Goal: Task Accomplishment & Management: Use online tool/utility

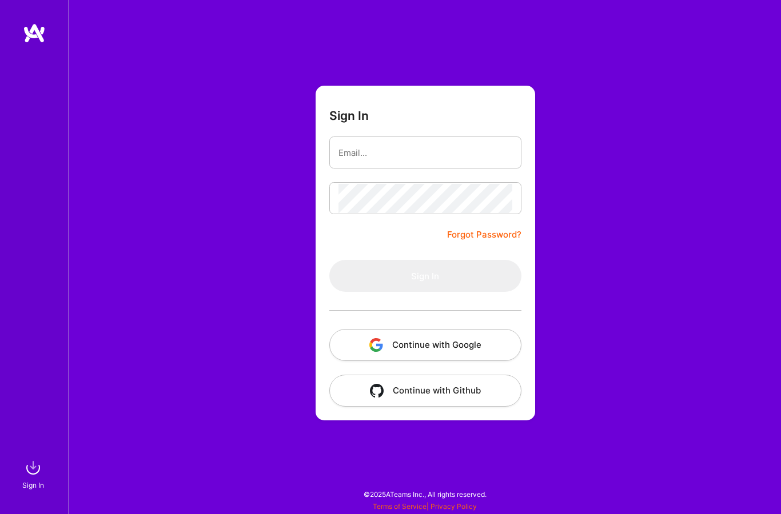
click at [371, 341] on img "button" at bounding box center [376, 345] width 14 height 14
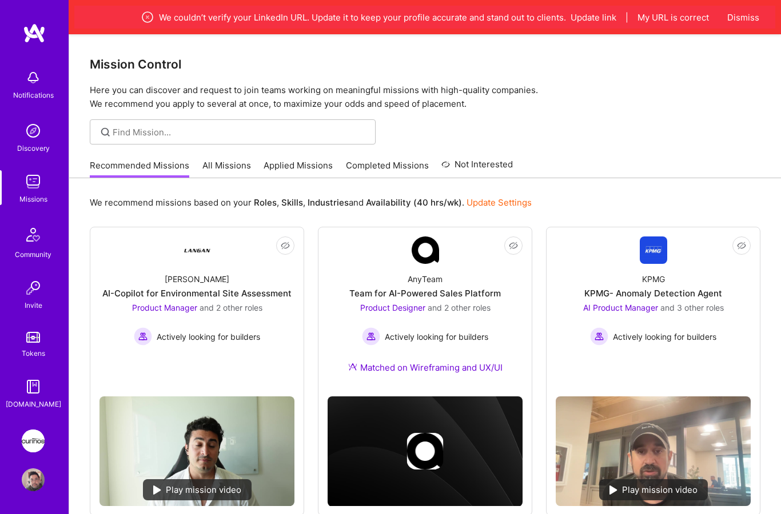
click at [42, 439] on img at bounding box center [33, 441] width 23 height 23
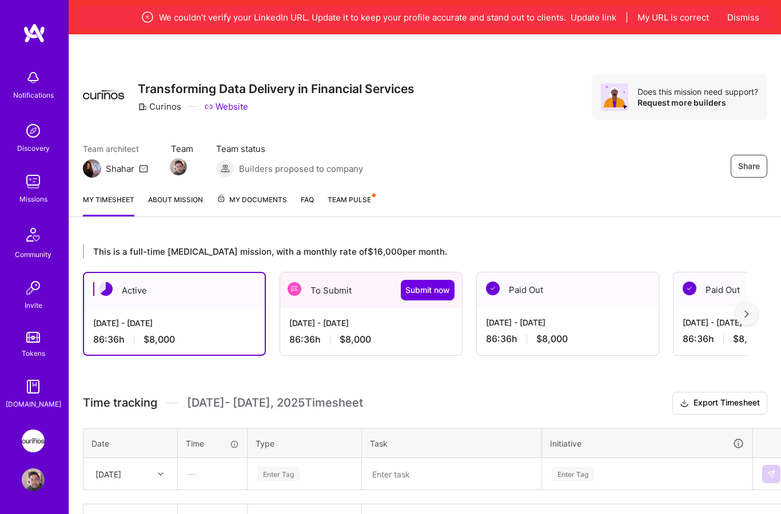
click at [338, 269] on div "This is a full-time [MEDICAL_DATA] mission, with a monthly rate of $16,000 per …" at bounding box center [415, 300] width 664 height 111
click at [330, 309] on div "[DATE] - [DATE] 86:36 h $8,000" at bounding box center [371, 331] width 182 height 47
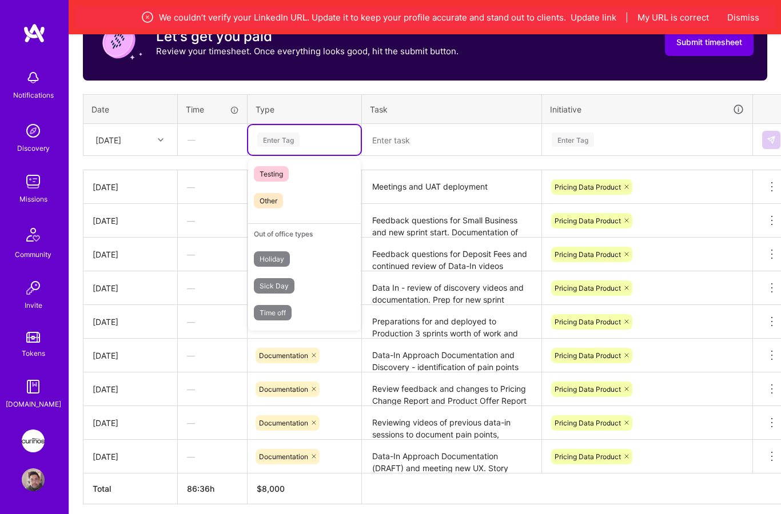
scroll to position [326, 0]
click at [286, 319] on span "Time off" at bounding box center [273, 312] width 38 height 15
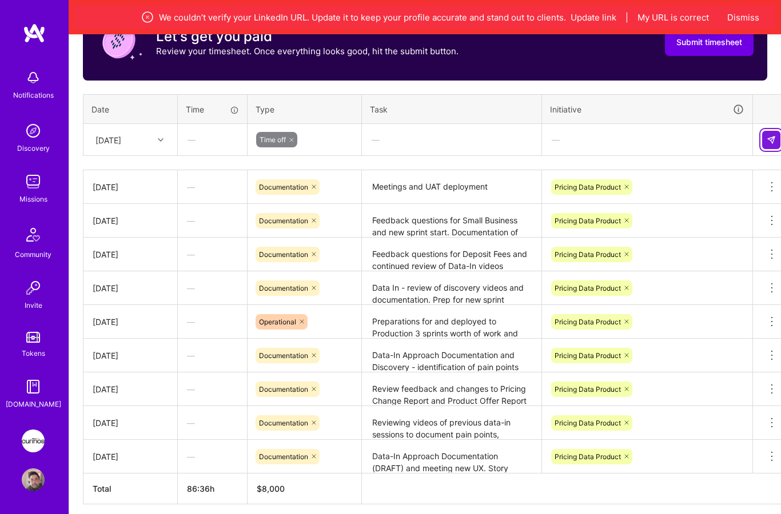
click at [775, 139] on img at bounding box center [770, 139] width 9 height 9
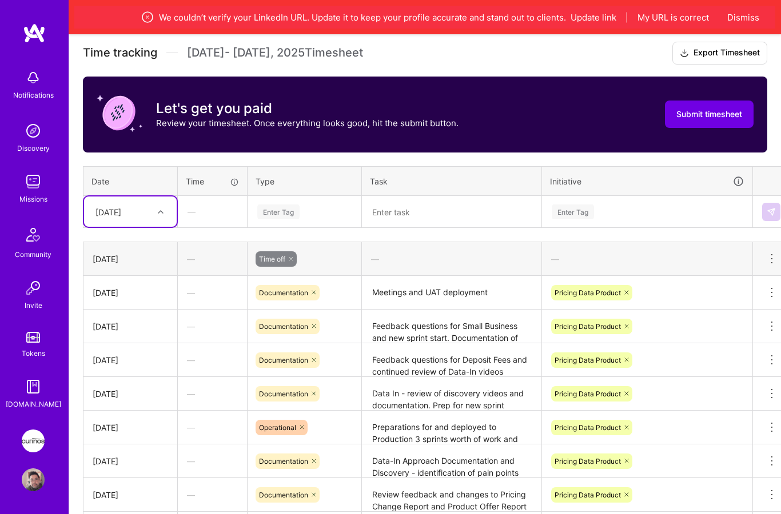
scroll to position [343, 0]
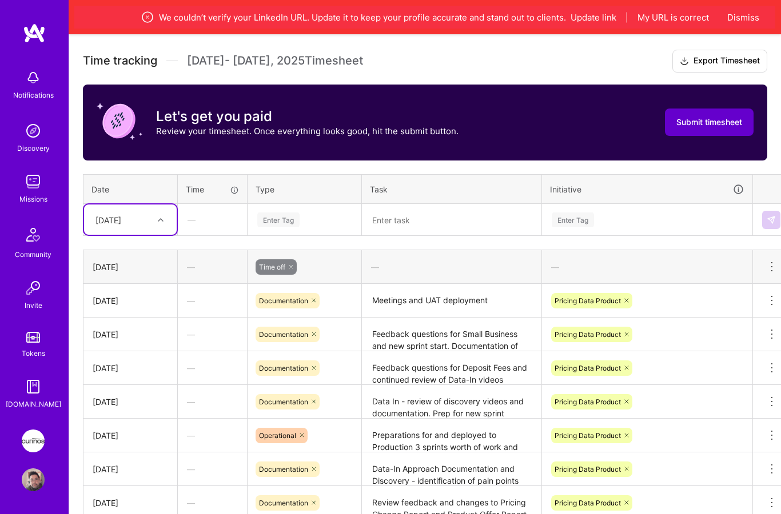
click at [684, 117] on span "Submit timesheet" at bounding box center [709, 122] width 66 height 11
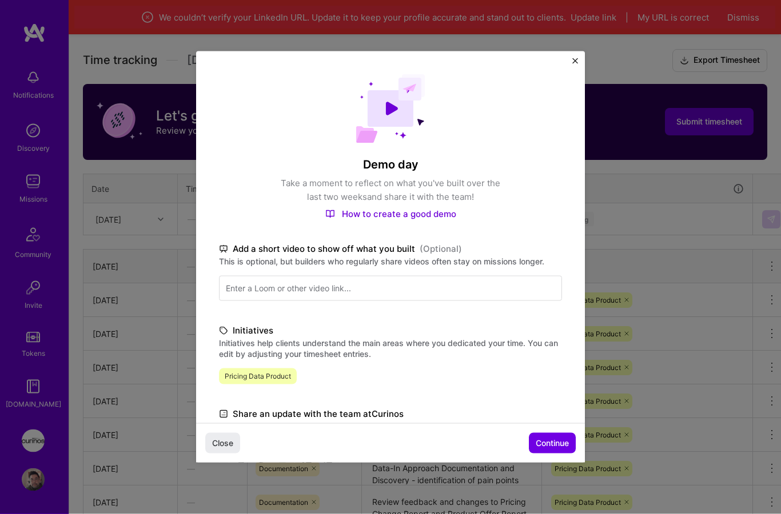
scroll to position [343, 0]
click at [544, 449] on span "Continue" at bounding box center [552, 443] width 33 height 11
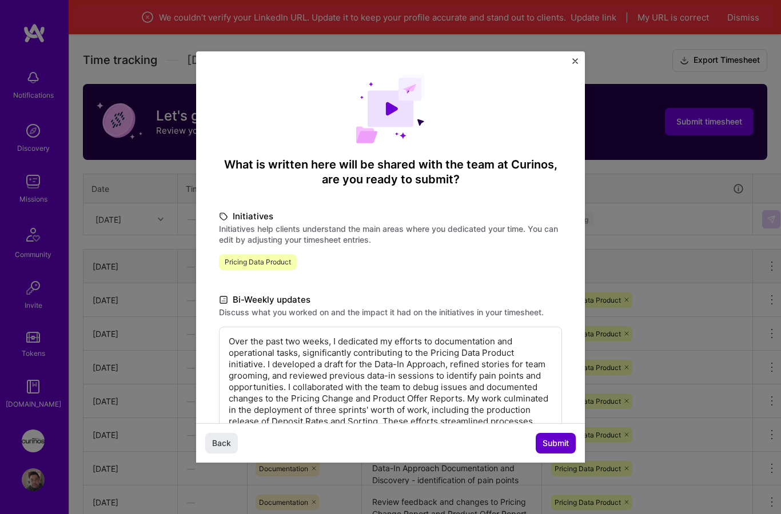
click at [554, 449] on span "Submit" at bounding box center [555, 443] width 26 height 11
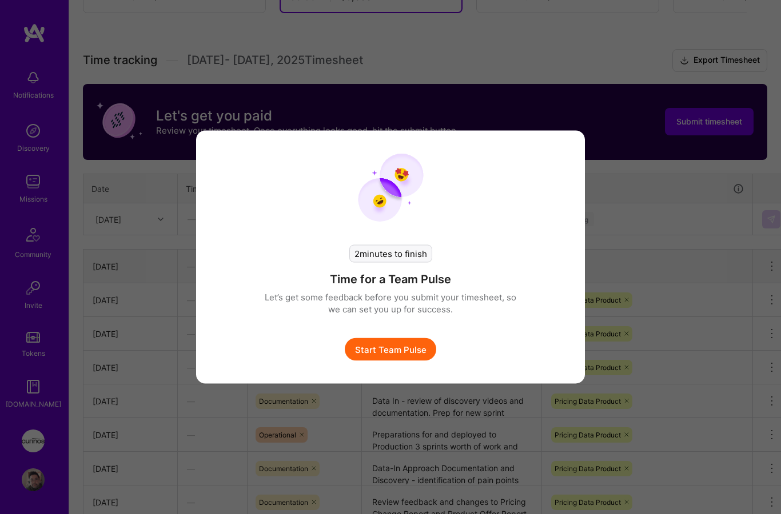
click at [393, 359] on button "Start Team Pulse" at bounding box center [390, 349] width 91 height 23
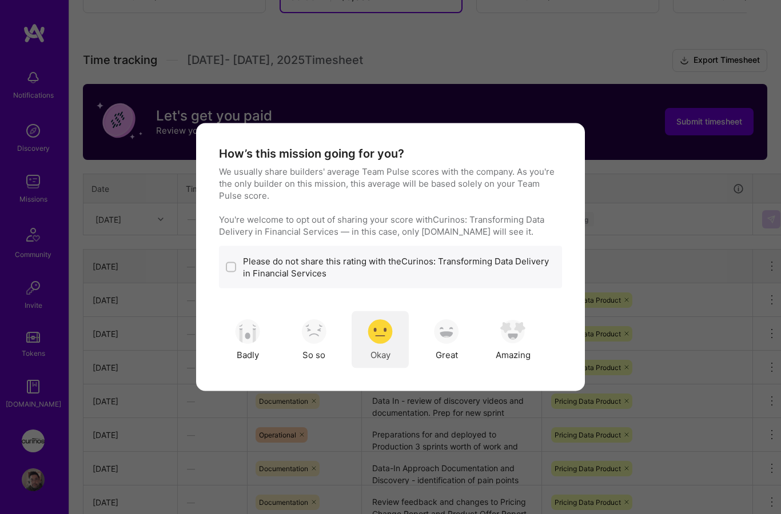
click at [367, 367] on div "Okay" at bounding box center [379, 339] width 57 height 57
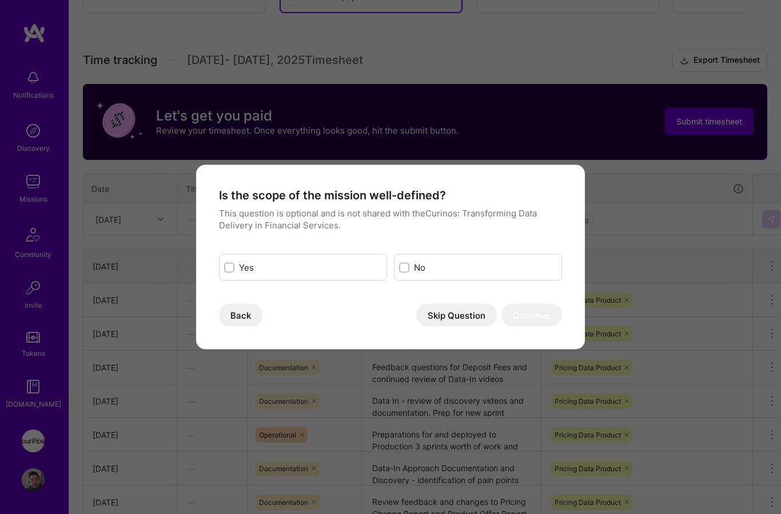
click at [215, 325] on div "Is the scope of the mission well-defined? This question is optional and is not …" at bounding box center [390, 257] width 389 height 185
click at [233, 323] on button "Back" at bounding box center [240, 315] width 43 height 23
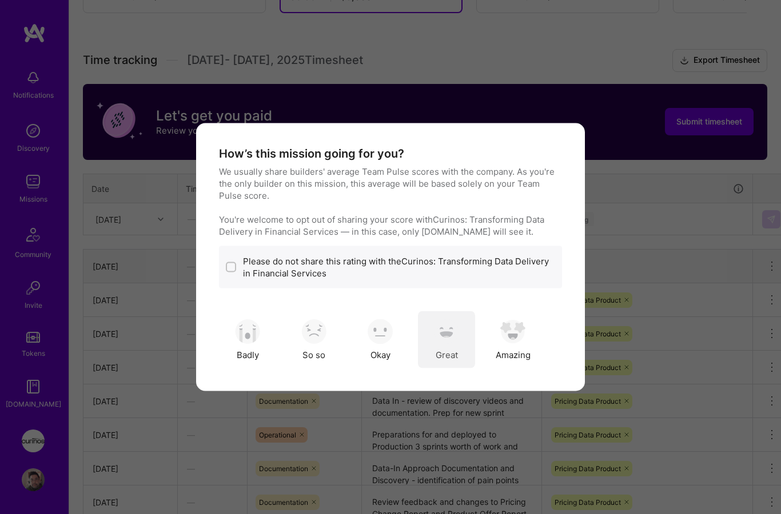
click at [442, 350] on span "Great" at bounding box center [447, 355] width 22 height 12
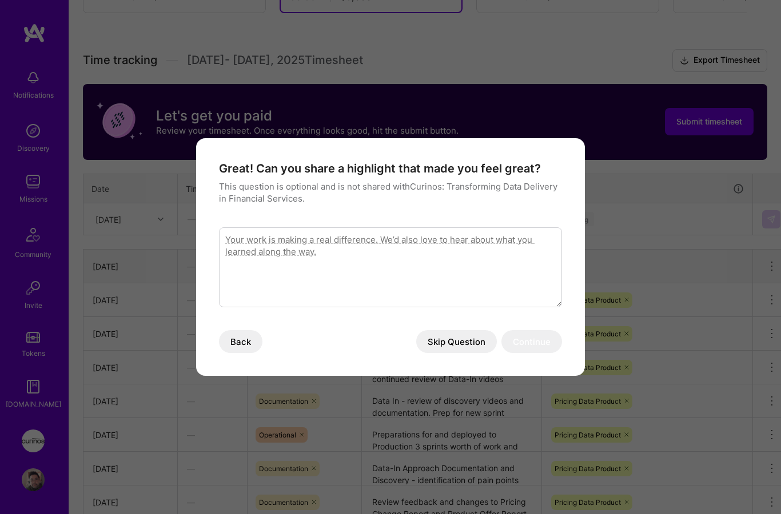
click at [437, 349] on button "Skip Question" at bounding box center [456, 341] width 81 height 23
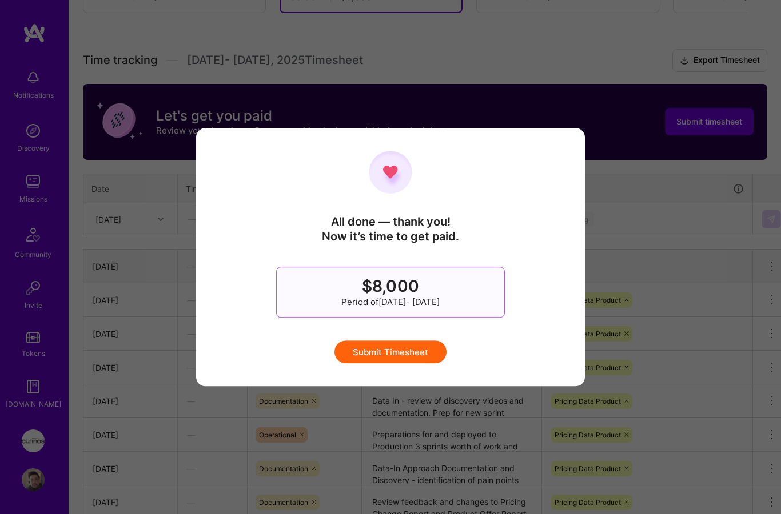
click at [416, 353] on button "Submit Timesheet" at bounding box center [390, 352] width 112 height 23
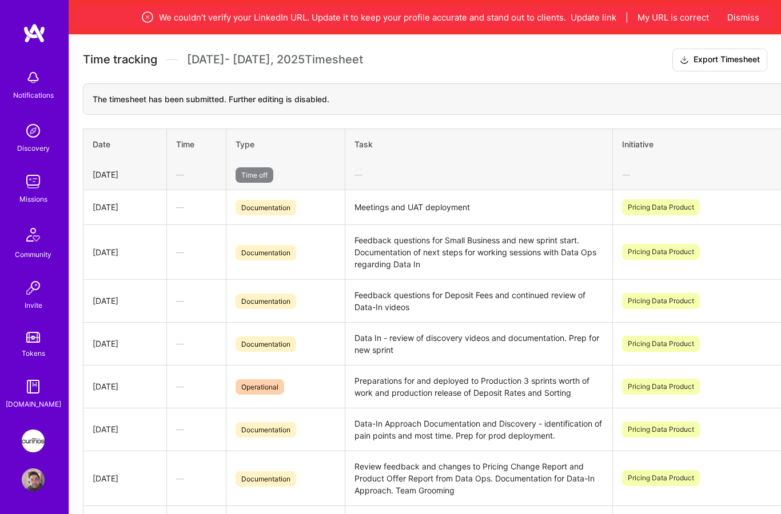
click at [750, 31] on div "We couldn’t verify your LinkedIn URL. Update it to keep your profile accurate a…" at bounding box center [425, 17] width 712 height 34
click at [742, 14] on button "Dismiss" at bounding box center [743, 17] width 32 height 12
